Goal: Information Seeking & Learning: Learn about a topic

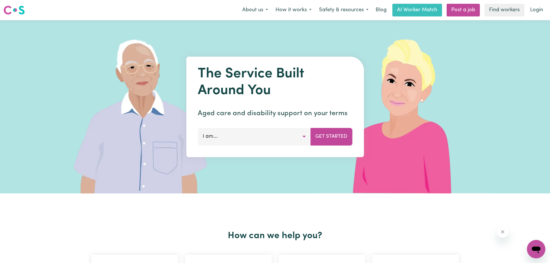
click at [411, 8] on link "AI Worker Match" at bounding box center [418, 10] width 50 height 13
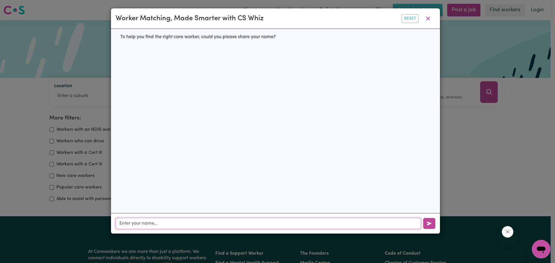
click at [156, 226] on input "text" at bounding box center [268, 223] width 305 height 11
type input "Jim"
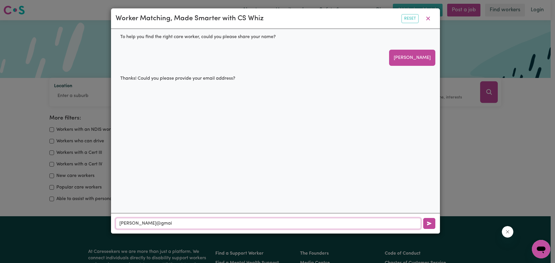
type input "jim@gmail"
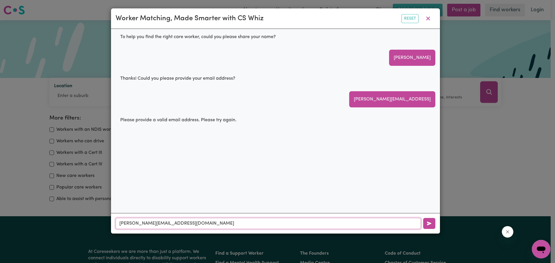
type input "jim@gmail.com"
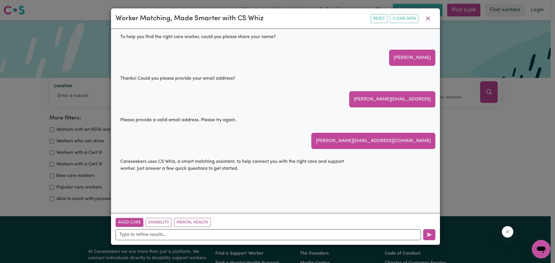
click at [126, 222] on button "Aged Care" at bounding box center [130, 222] width 28 height 9
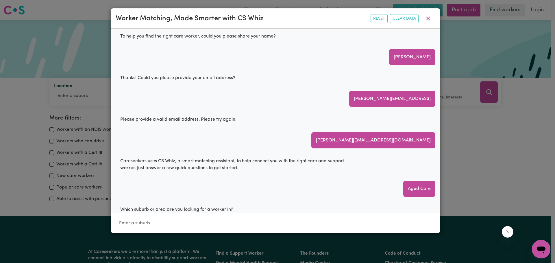
scroll to position [10, 0]
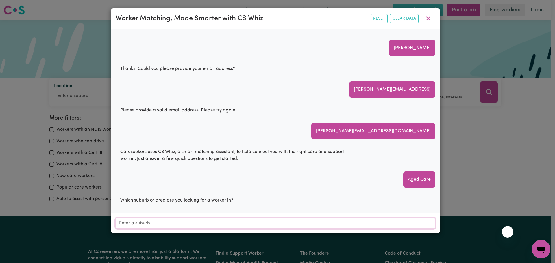
click at [158, 221] on input "Location" at bounding box center [276, 223] width 320 height 10
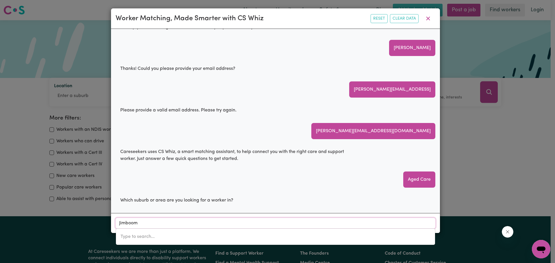
type input "Jimboomb"
type input "JimboombA, Queensland, 4280"
type input "Jimboomba"
type input "Jimboomba, Queensland, 4280"
click at [166, 244] on div "JIMBOOMBA , Queensland, 4280" at bounding box center [276, 237] width 320 height 17
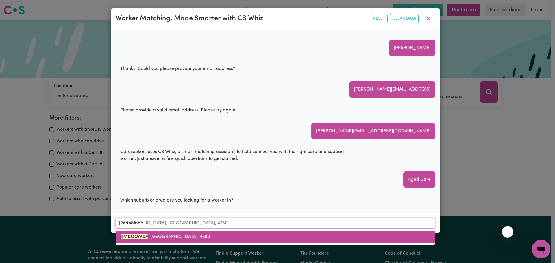
click at [173, 239] on span "JIMBOOMBA , Queensland, 4280" at bounding box center [165, 237] width 90 height 5
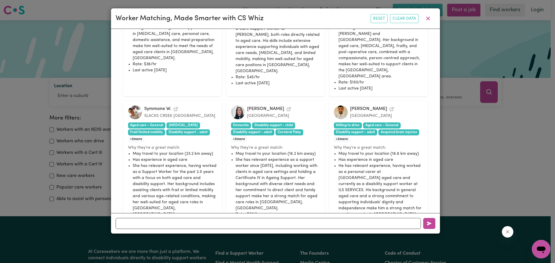
scroll to position [533, 0]
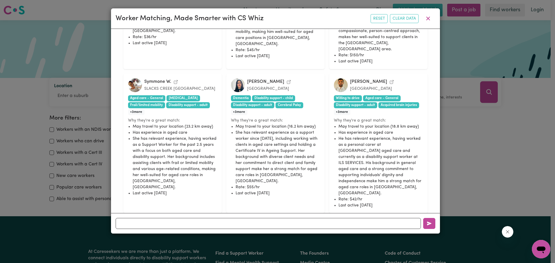
click at [258, 151] on li "She has relevant experience as a support worker since 2020, including working w…" at bounding box center [277, 157] width 84 height 55
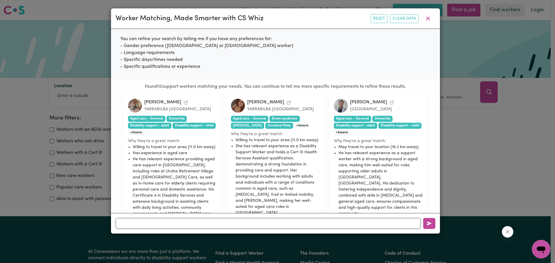
scroll to position [215, 0]
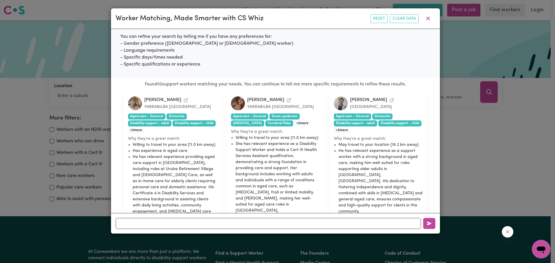
click at [286, 101] on icon "View Madison A.'s profile" at bounding box center [288, 100] width 5 height 5
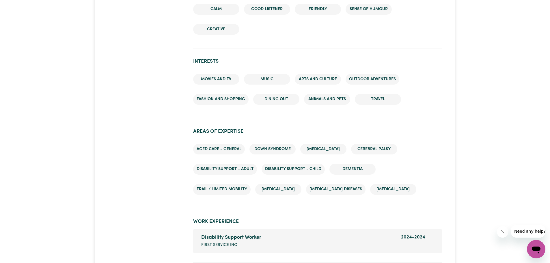
scroll to position [693, 0]
